Goal: Task Accomplishment & Management: Complete application form

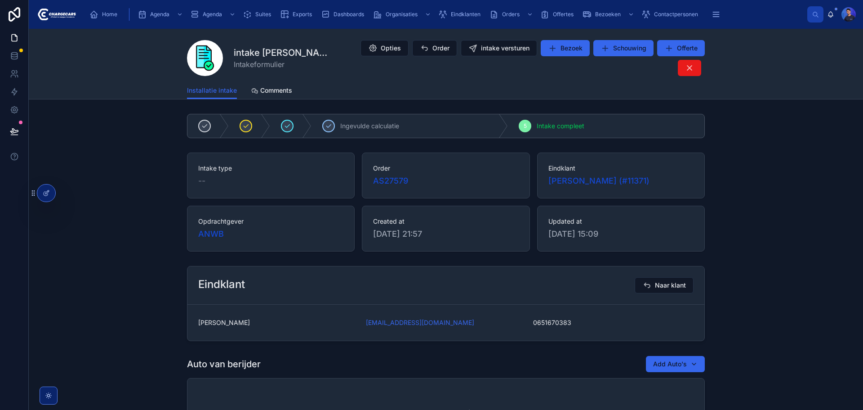
scroll to position [75, 0]
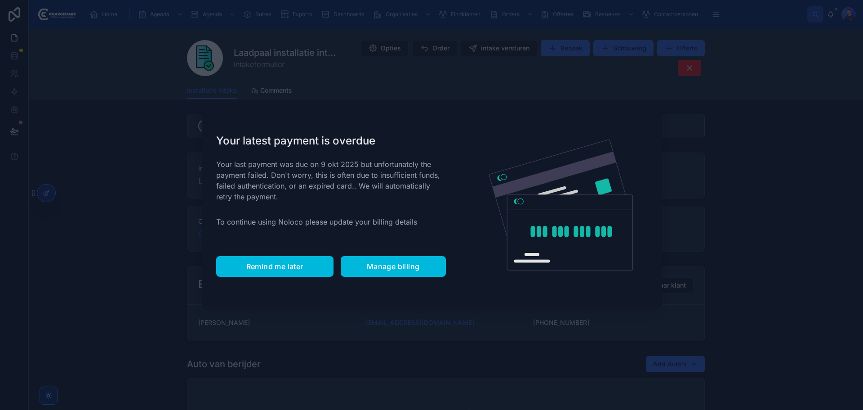
click at [297, 269] on span "Remind me later" at bounding box center [274, 266] width 57 height 9
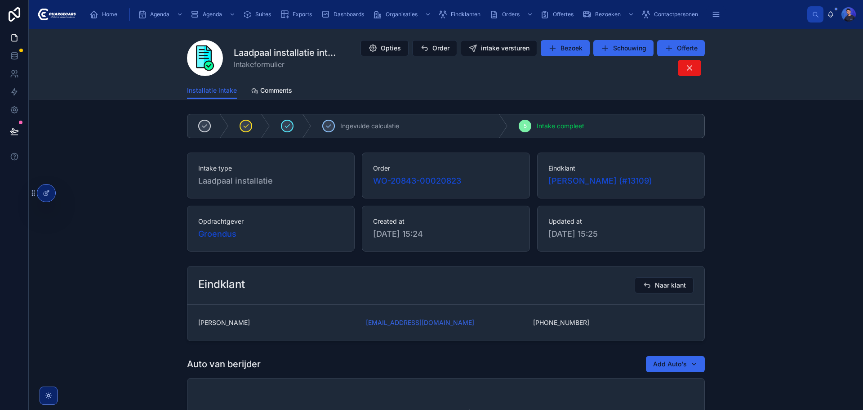
click at [753, 236] on div "Intake type Laadpaal installatie Order WO-20843-00020823 Eindklant Roy Compas (…" at bounding box center [446, 202] width 835 height 106
click at [749, 118] on div "Ingevulde calculatie 5 Intake compleet" at bounding box center [446, 125] width 835 height 31
drag, startPoint x: 675, startPoint y: 1, endPoint x: 100, endPoint y: 64, distance: 577.7
click at [100, 64] on div "Laadpaal installatie intake Intakeformulier Opties Order intake versturen Bezoe…" at bounding box center [446, 64] width 835 height 71
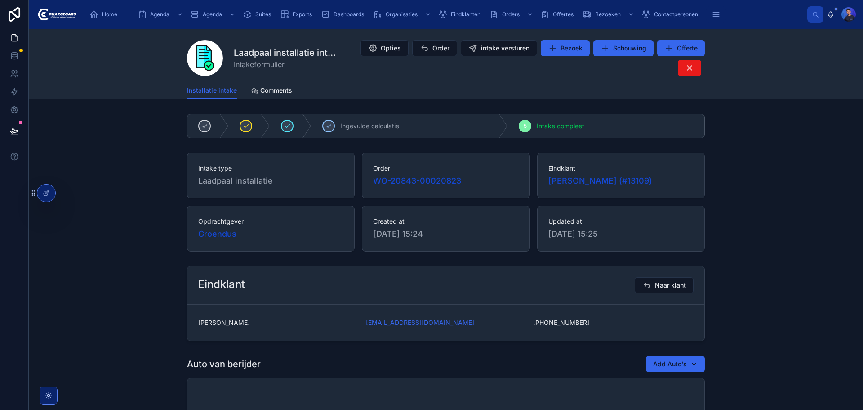
click at [0, 0] on icon at bounding box center [0, 0] width 0 height 0
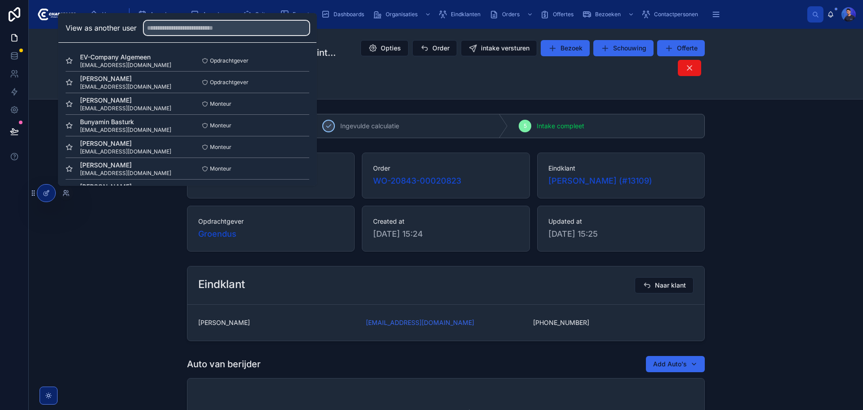
click at [181, 29] on input "text" at bounding box center [227, 28] width 166 height 14
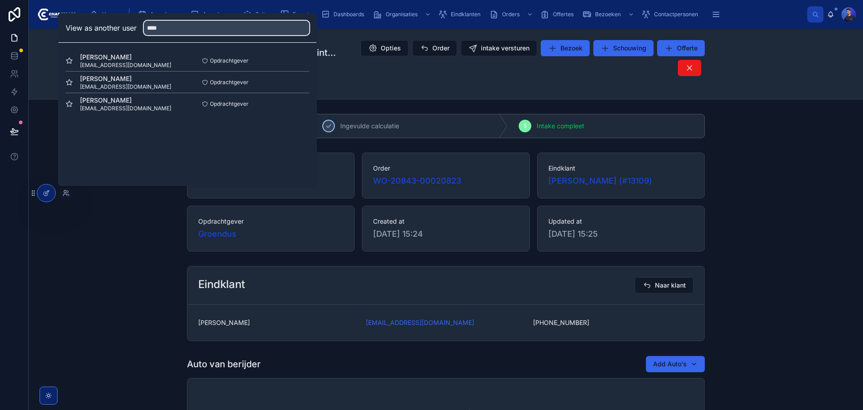
type input "****"
click at [0, 0] on button "Select" at bounding box center [0, 0] width 0 height 0
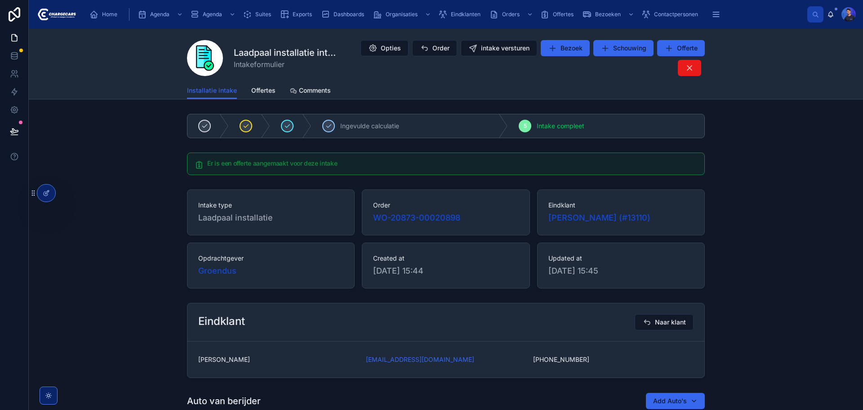
click at [598, 84] on div "Installatie intake Offertes Comments" at bounding box center [446, 90] width 518 height 17
click at [744, 121] on div "Ingevulde calculatie 5 Intake compleet" at bounding box center [446, 125] width 835 height 31
drag, startPoint x: 126, startPoint y: 81, endPoint x: 132, endPoint y: 84, distance: 6.0
click at [126, 81] on div "Laadpaal installatie intake Intakeformulier Opties Order intake versturen Bezoe…" at bounding box center [446, 64] width 835 height 71
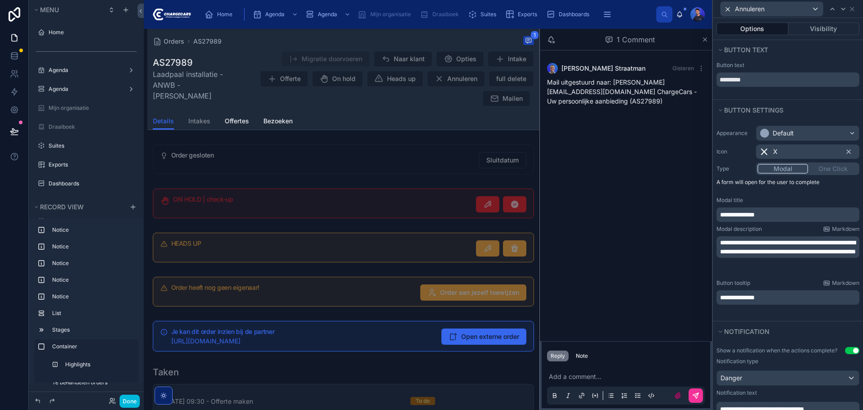
scroll to position [401, 0]
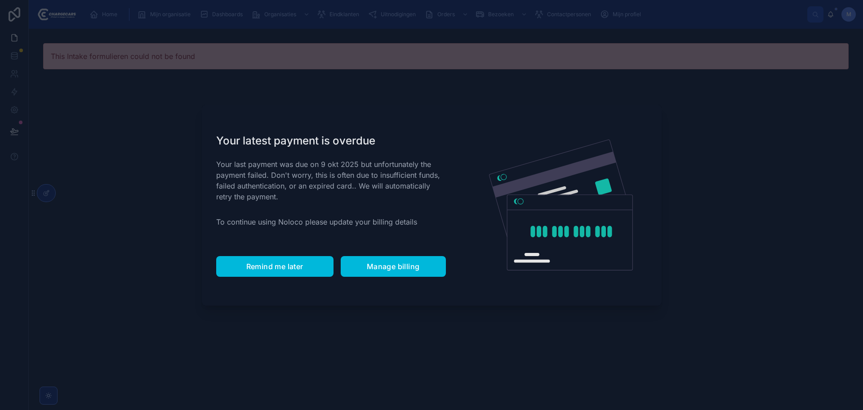
click at [288, 268] on span "Remind me later" at bounding box center [274, 266] width 57 height 9
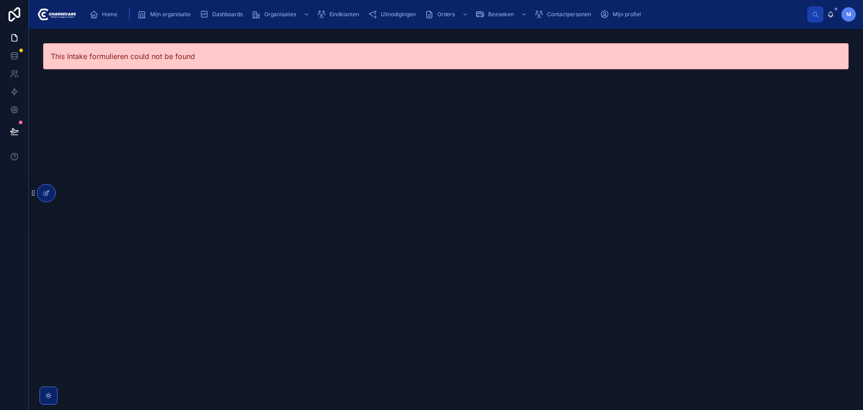
click at [407, 16] on span "Uitnodigingen" at bounding box center [398, 14] width 35 height 7
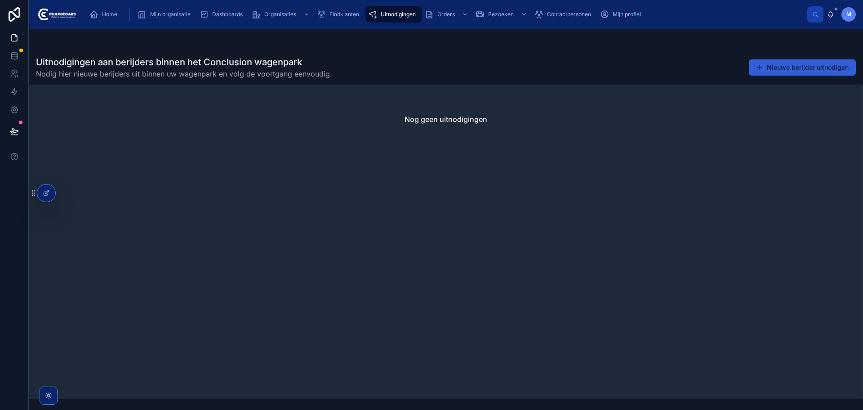
click at [805, 63] on button "Nieuwe berijder uitnodigen" at bounding box center [802, 67] width 107 height 16
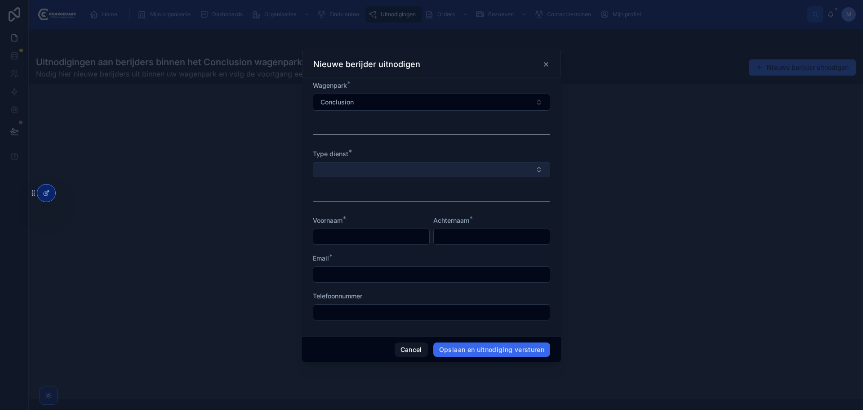
click at [365, 164] on button "Select Button" at bounding box center [431, 169] width 237 height 15
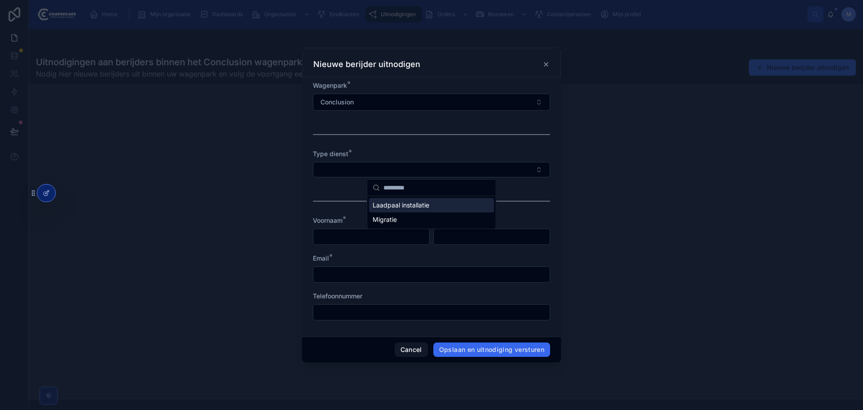
drag, startPoint x: 410, startPoint y: 145, endPoint x: 414, endPoint y: 163, distance: 18.3
click at [411, 145] on div at bounding box center [431, 134] width 237 height 22
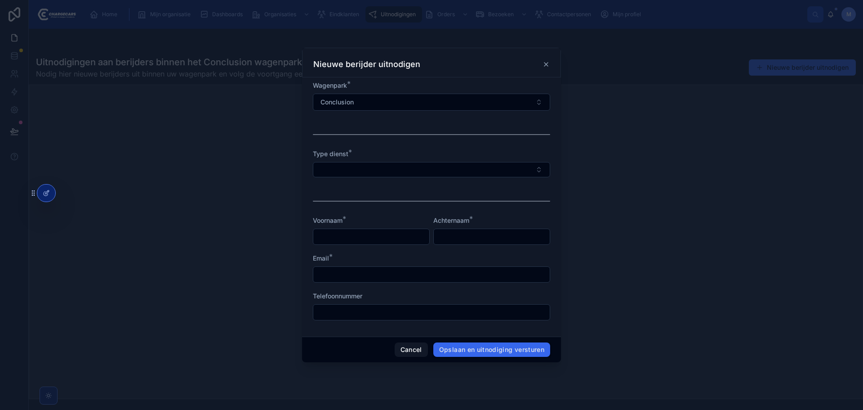
drag, startPoint x: 387, startPoint y: 230, endPoint x: 414, endPoint y: 235, distance: 27.4
click at [387, 230] on input "text" at bounding box center [371, 236] width 116 height 13
drag, startPoint x: 477, startPoint y: 236, endPoint x: 460, endPoint y: 233, distance: 17.7
click at [477, 236] on input "text" at bounding box center [492, 236] width 116 height 13
drag, startPoint x: 414, startPoint y: 201, endPoint x: 406, endPoint y: 214, distance: 15.6
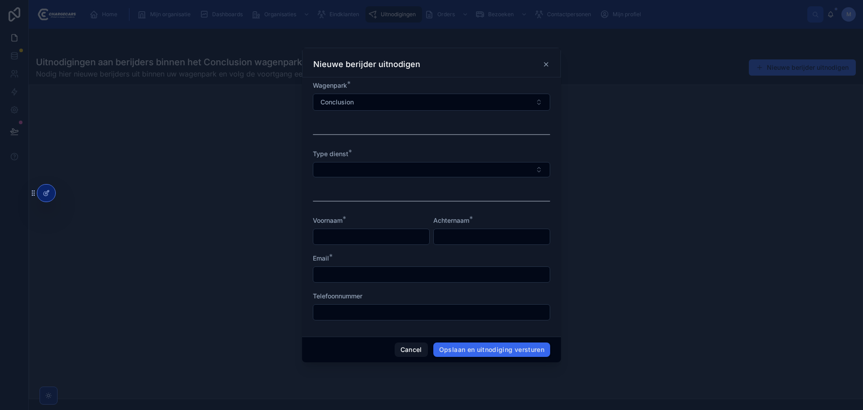
click at [414, 201] on hr at bounding box center [431, 201] width 237 height 1
click at [361, 268] on input "text" at bounding box center [431, 274] width 237 height 13
click at [338, 313] on input "text" at bounding box center [431, 312] width 237 height 13
click at [471, 121] on form "Wagenpark * Conclusion Type dienst * Voornaam * Achternaam * Email * Telefoonnu…" at bounding box center [431, 205] width 237 height 248
click at [397, 125] on div at bounding box center [431, 134] width 237 height 22
